Goal: Download file/media

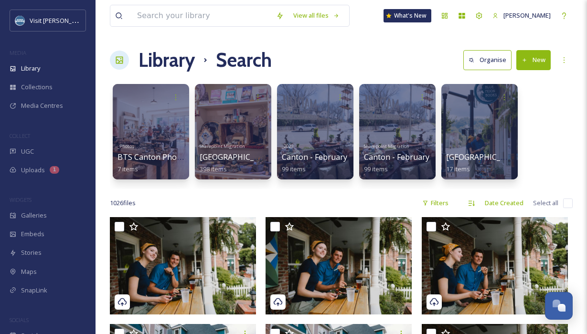
scroll to position [21899, 0]
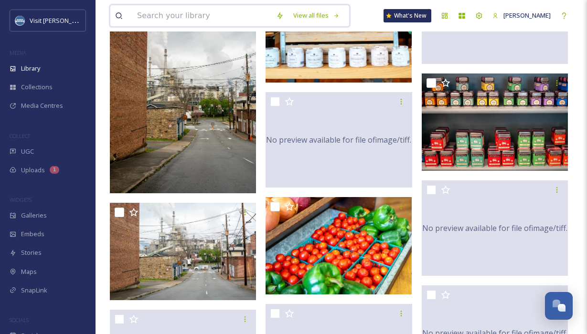
click at [187, 19] on input at bounding box center [201, 15] width 139 height 21
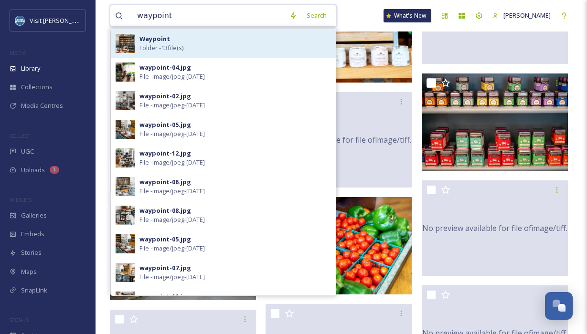
type input "waypoint"
click at [194, 45] on div "Waypoint Folder - 13 file(s)" at bounding box center [235, 43] width 192 height 18
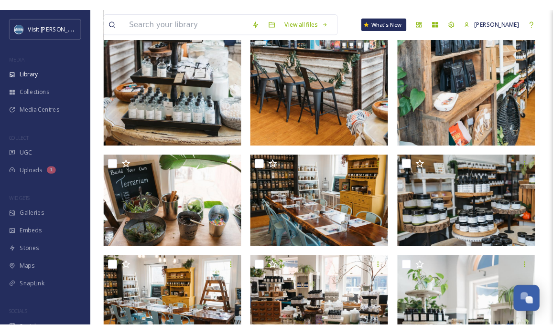
scroll to position [279, 0]
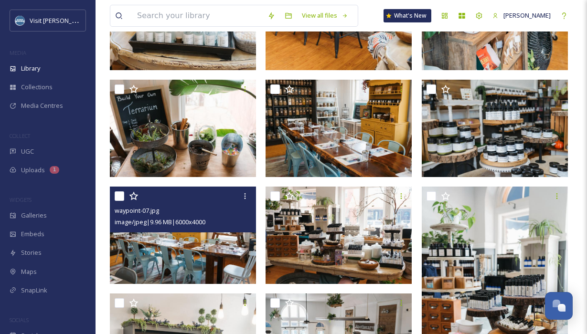
click at [174, 241] on img at bounding box center [183, 235] width 146 height 97
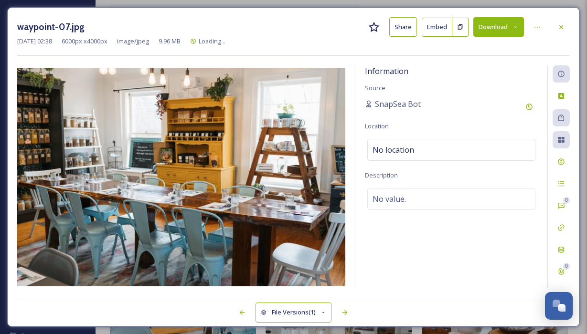
click at [509, 27] on button "Download" at bounding box center [498, 27] width 51 height 20
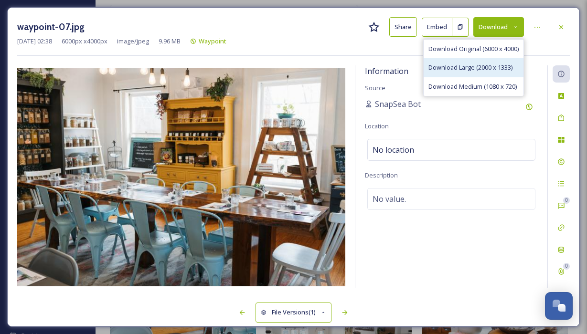
click at [483, 61] on div "Download Large (2000 x 1333)" at bounding box center [474, 67] width 100 height 19
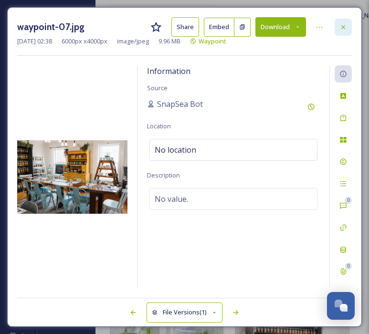
click at [343, 29] on icon at bounding box center [344, 27] width 8 height 8
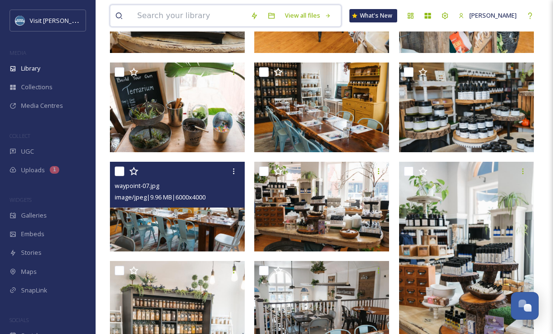
click at [152, 24] on input at bounding box center [188, 15] width 113 height 21
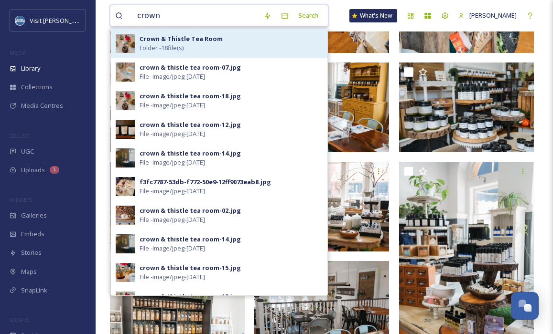
type input "crown"
click at [180, 43] on span "Folder - 18 file(s)" at bounding box center [161, 47] width 44 height 9
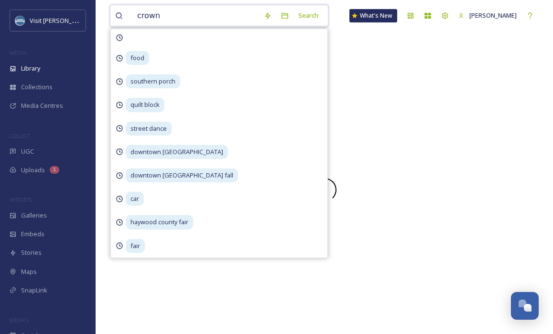
click at [185, 20] on input "crown" at bounding box center [195, 15] width 127 height 21
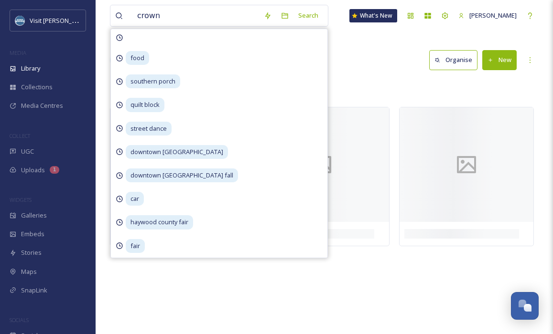
click at [362, 85] on div "Root Sharepoint Migration Crown & Thistle Tea Room" at bounding box center [324, 88] width 428 height 18
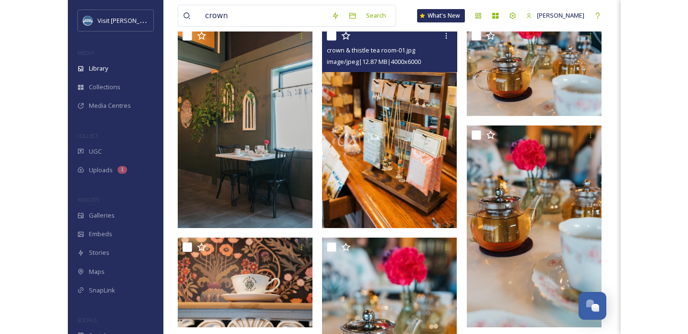
scroll to position [53, 0]
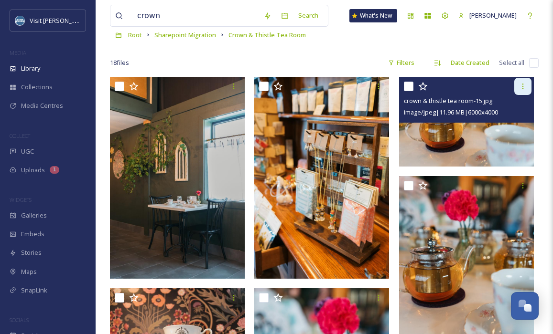
click at [524, 87] on icon at bounding box center [523, 87] width 8 height 8
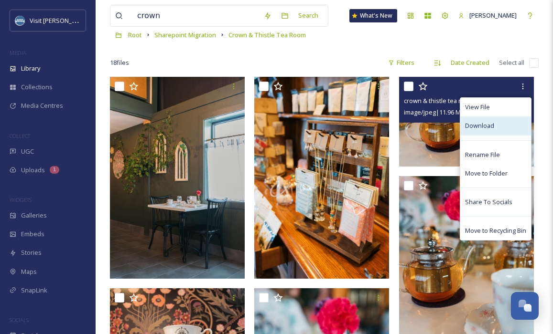
click at [484, 131] on div "Download" at bounding box center [495, 126] width 71 height 19
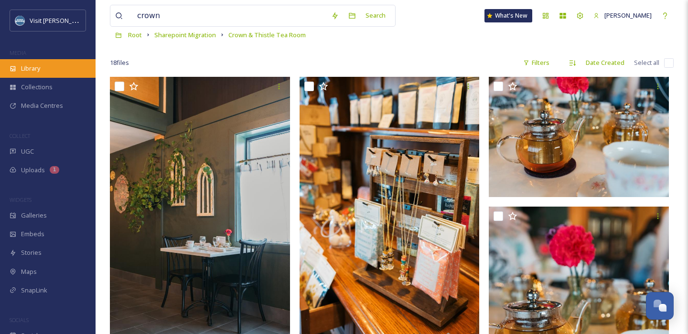
click at [44, 63] on div "Library" at bounding box center [48, 68] width 96 height 19
